Goal: Find specific page/section: Find specific page/section

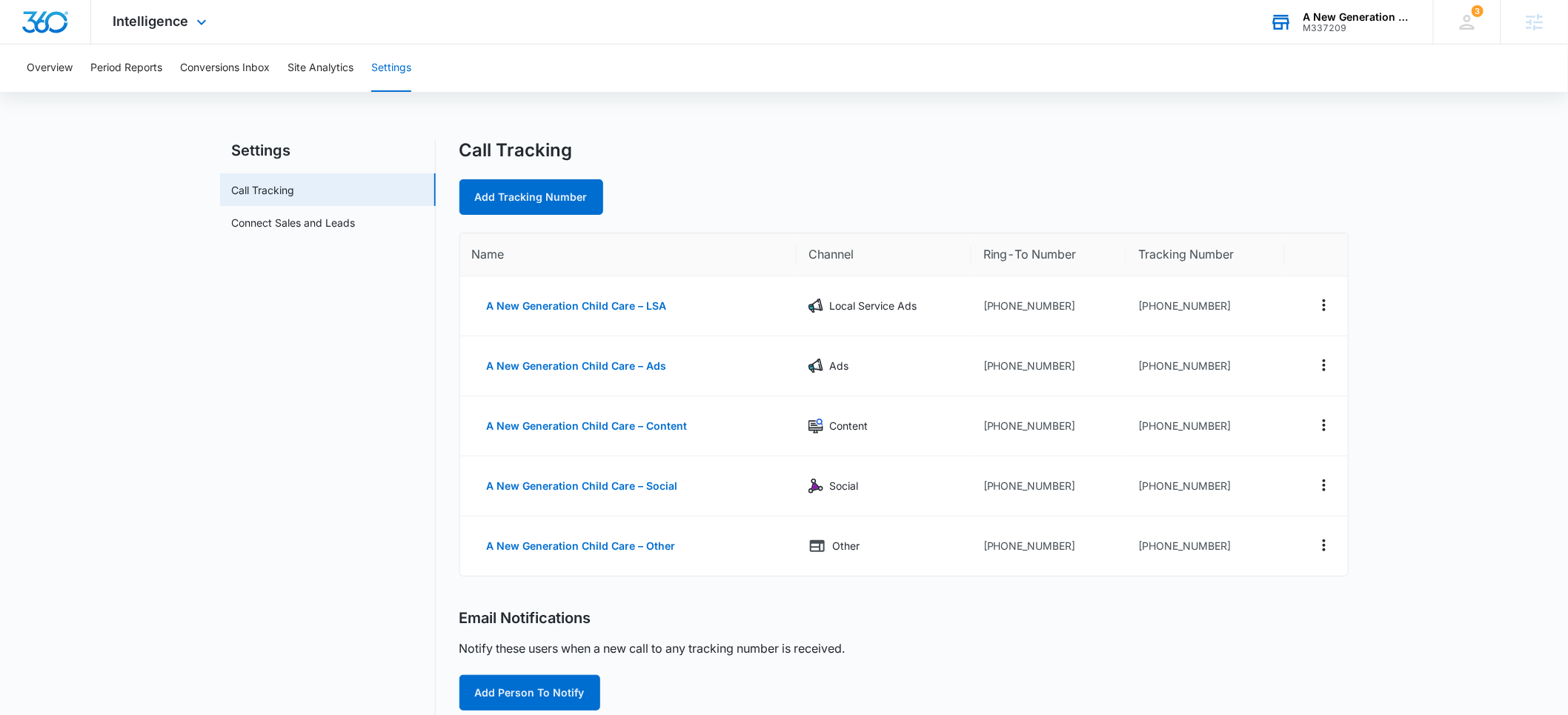
click at [1326, 25] on div "M337209" at bounding box center [1357, 28] width 108 height 10
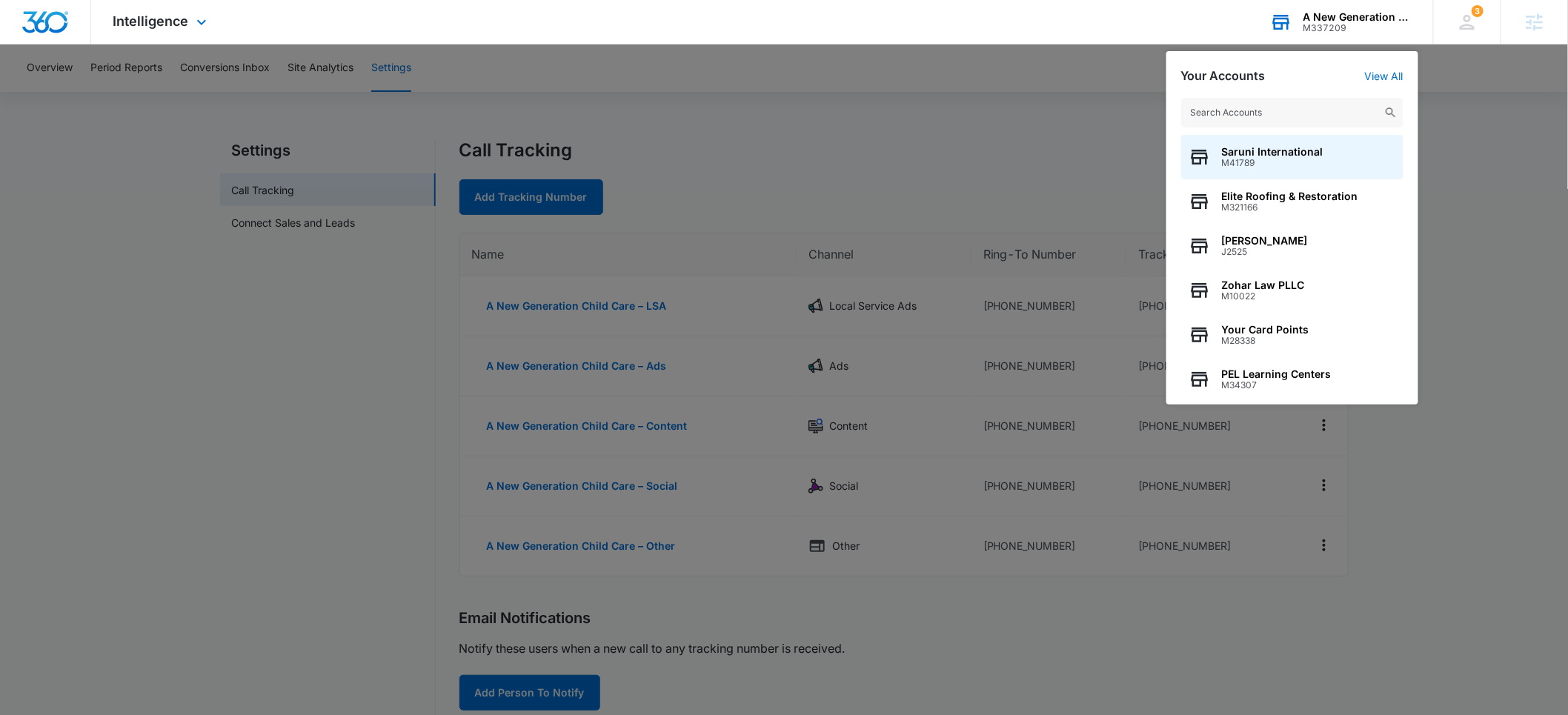
click at [1260, 109] on input "text" at bounding box center [1293, 112] width 223 height 30
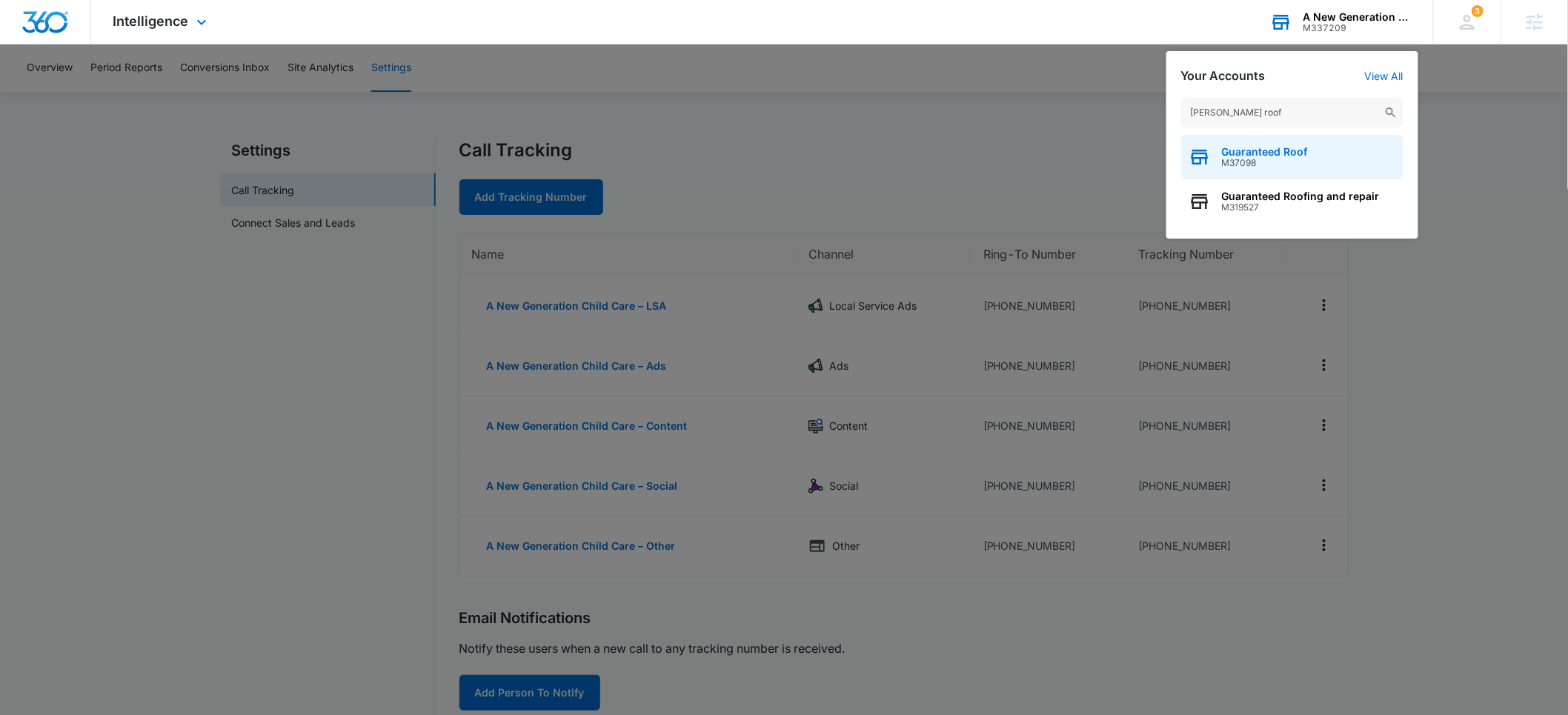
type input "teed roof"
click at [1277, 155] on span "Guaranteed Roof" at bounding box center [1265, 152] width 86 height 12
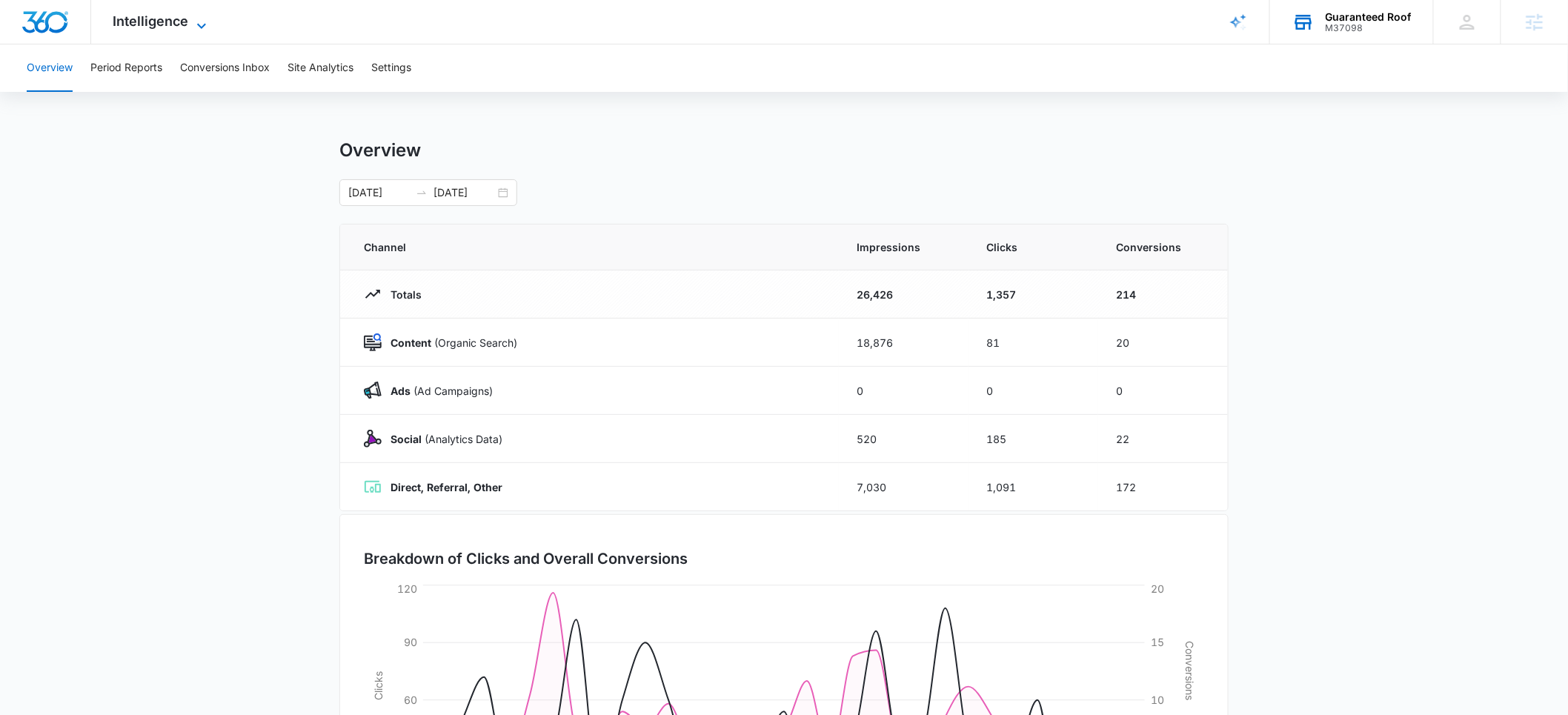
click at [148, 22] on span "Intelligence" at bounding box center [151, 21] width 76 height 16
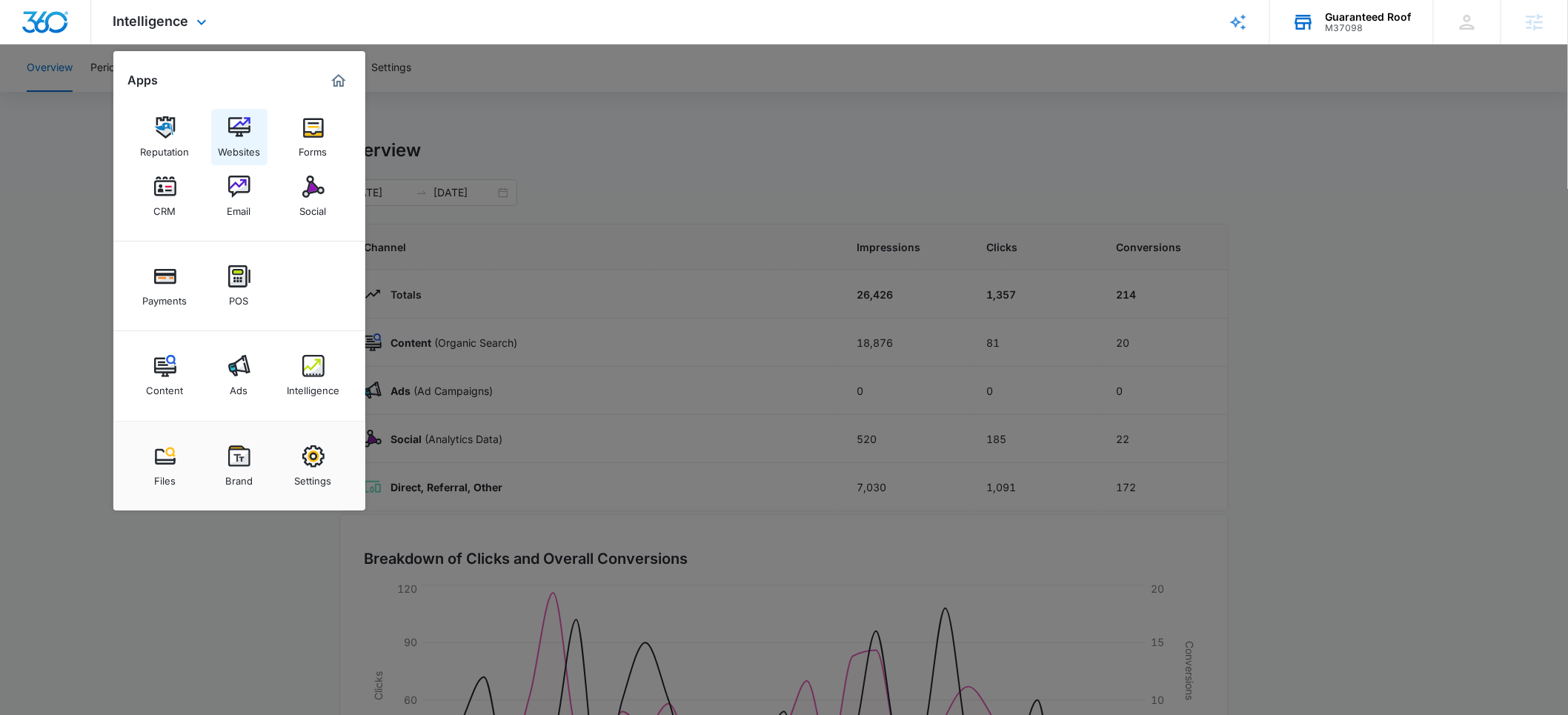
click at [237, 135] on img at bounding box center [239, 127] width 22 height 22
